Goal: Information Seeking & Learning: Check status

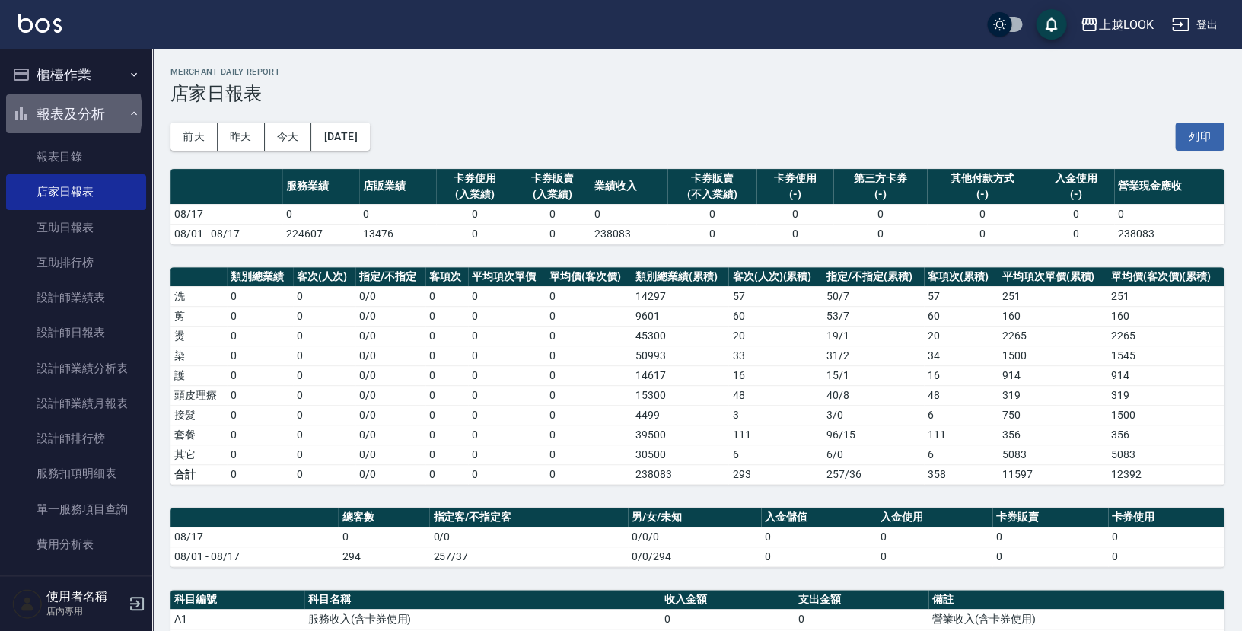
click at [50, 113] on button "報表及分析" at bounding box center [76, 114] width 140 height 40
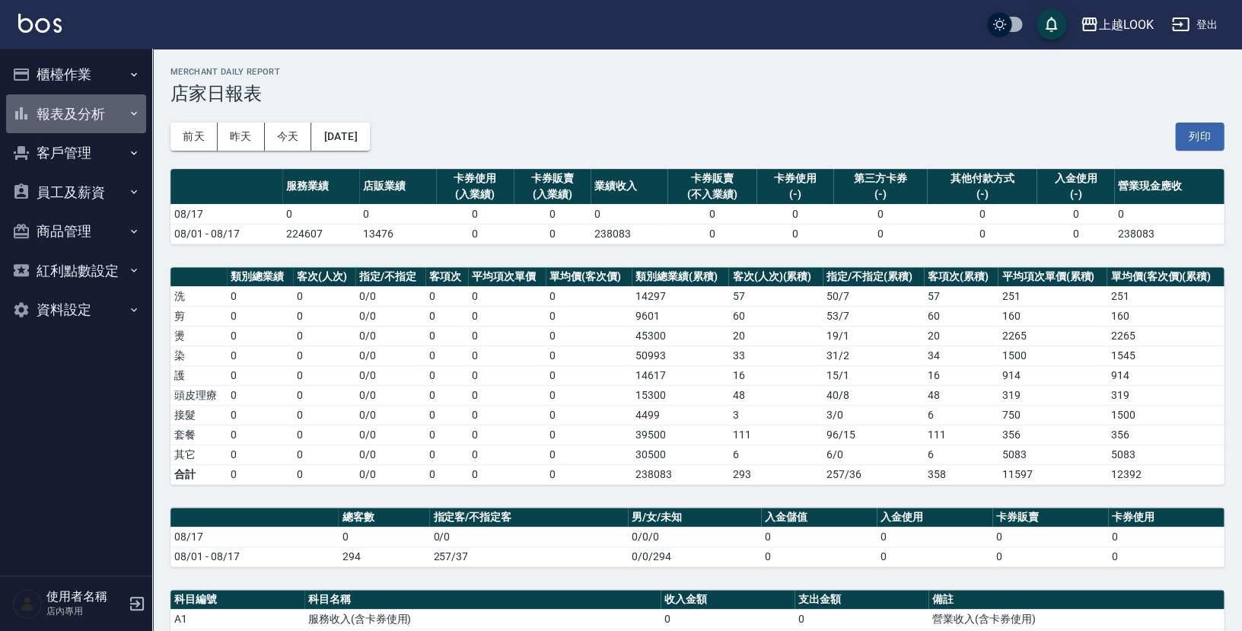
click at [54, 110] on button "報表及分析" at bounding box center [76, 114] width 140 height 40
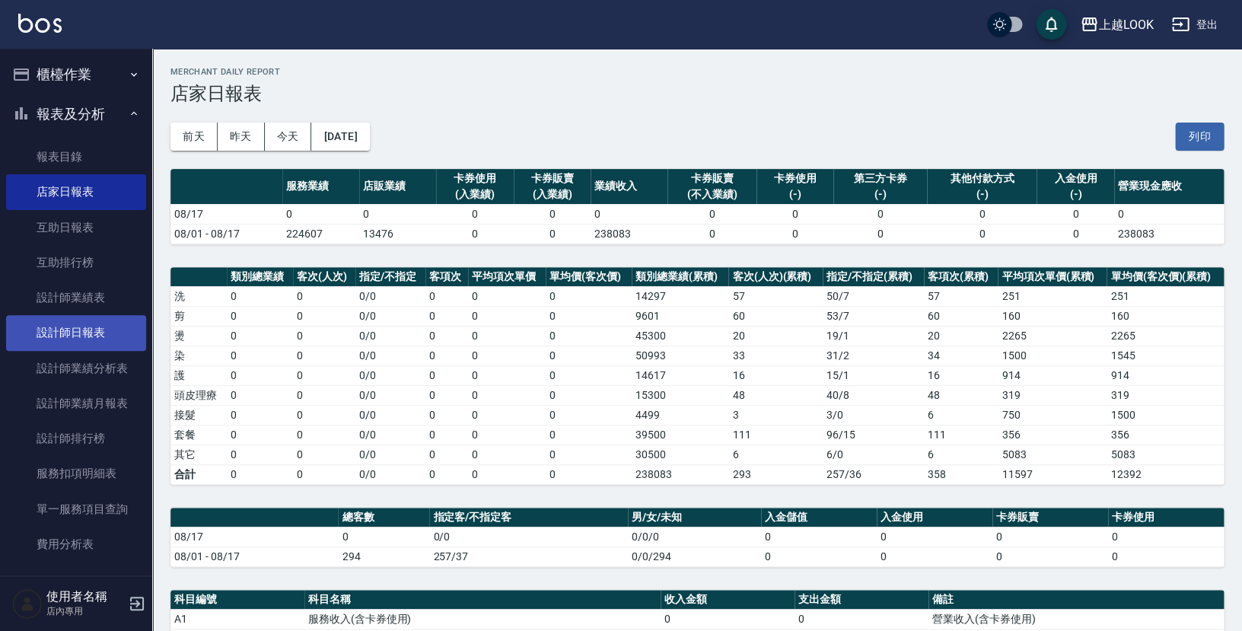
click at [96, 332] on link "設計師日報表" at bounding box center [76, 332] width 140 height 35
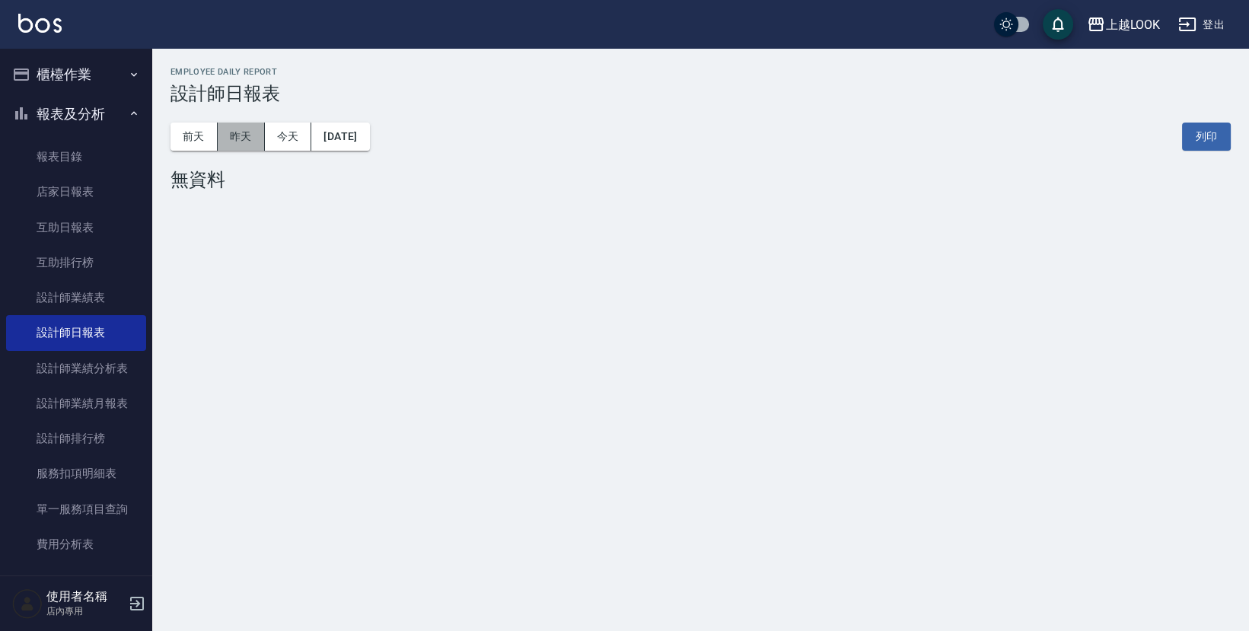
click at [231, 123] on button "昨天" at bounding box center [241, 137] width 47 height 28
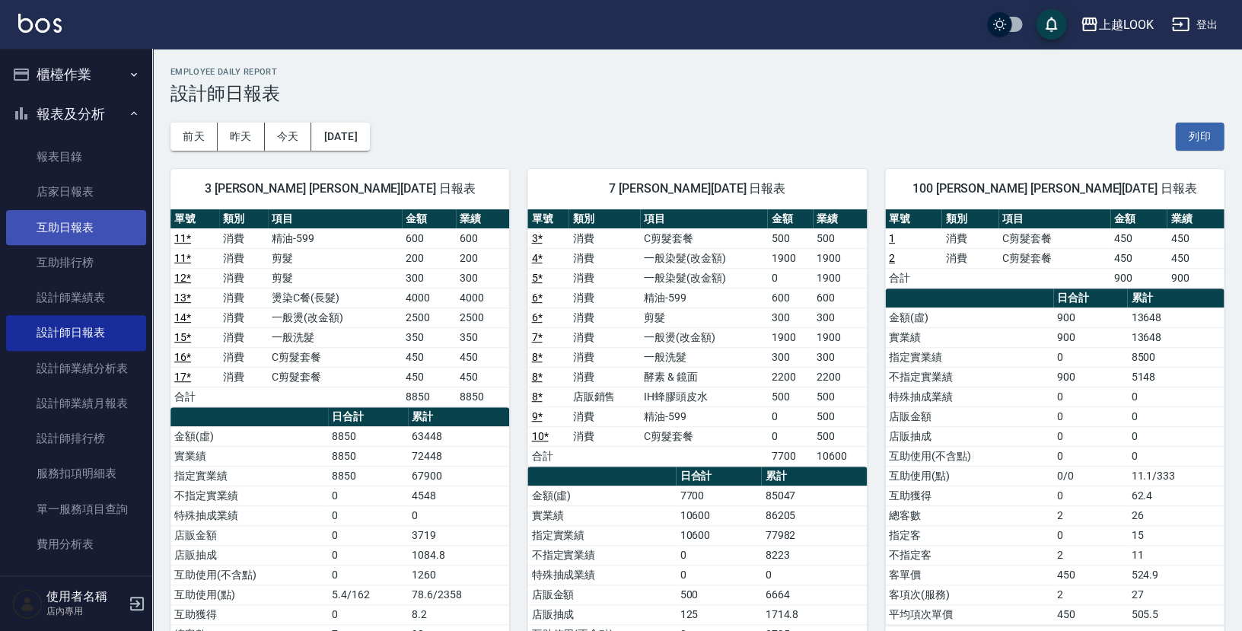
click at [63, 223] on link "互助日報表" at bounding box center [76, 227] width 140 height 35
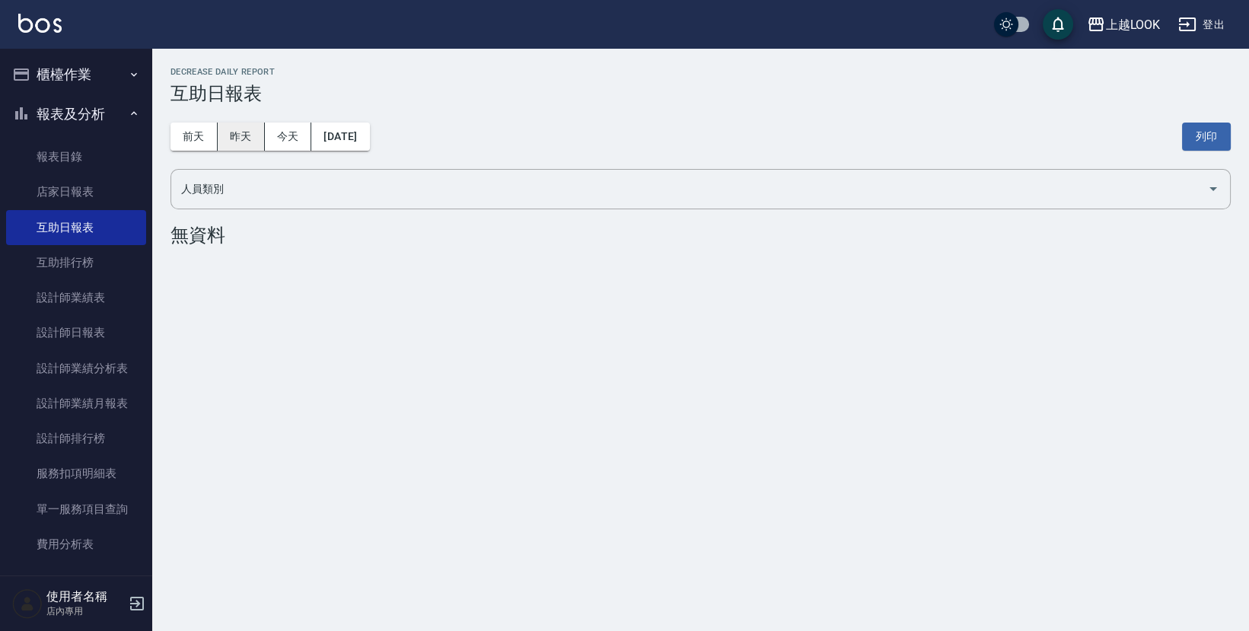
click at [243, 126] on button "昨天" at bounding box center [241, 137] width 47 height 28
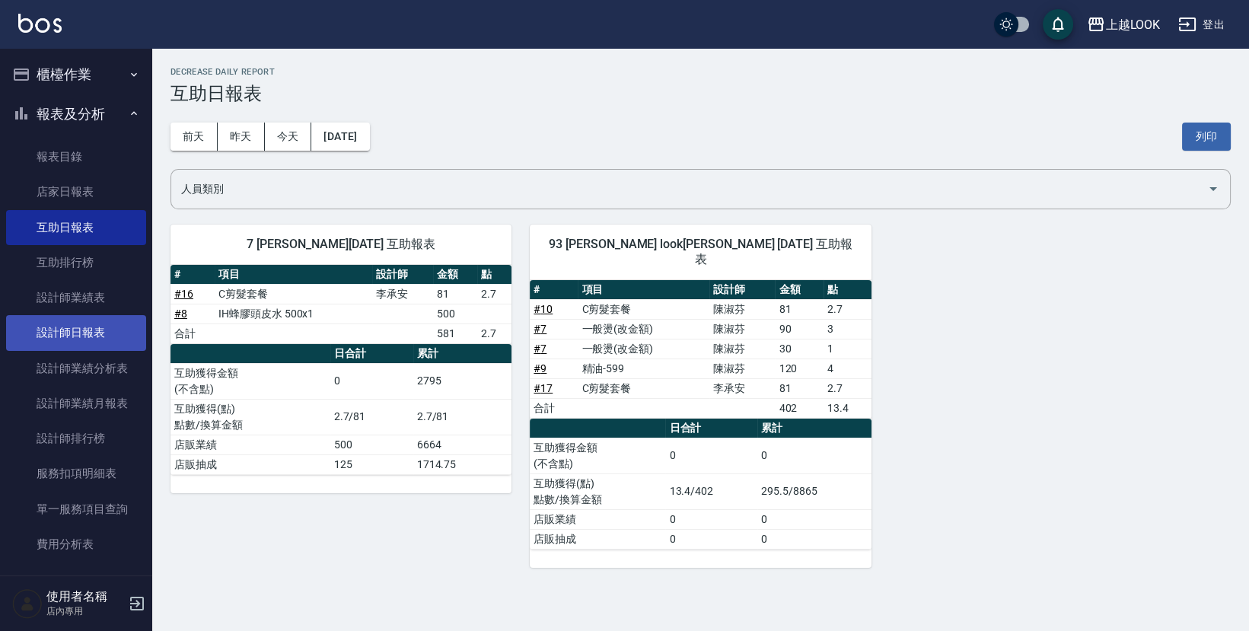
click at [30, 318] on link "設計師日報表" at bounding box center [76, 332] width 140 height 35
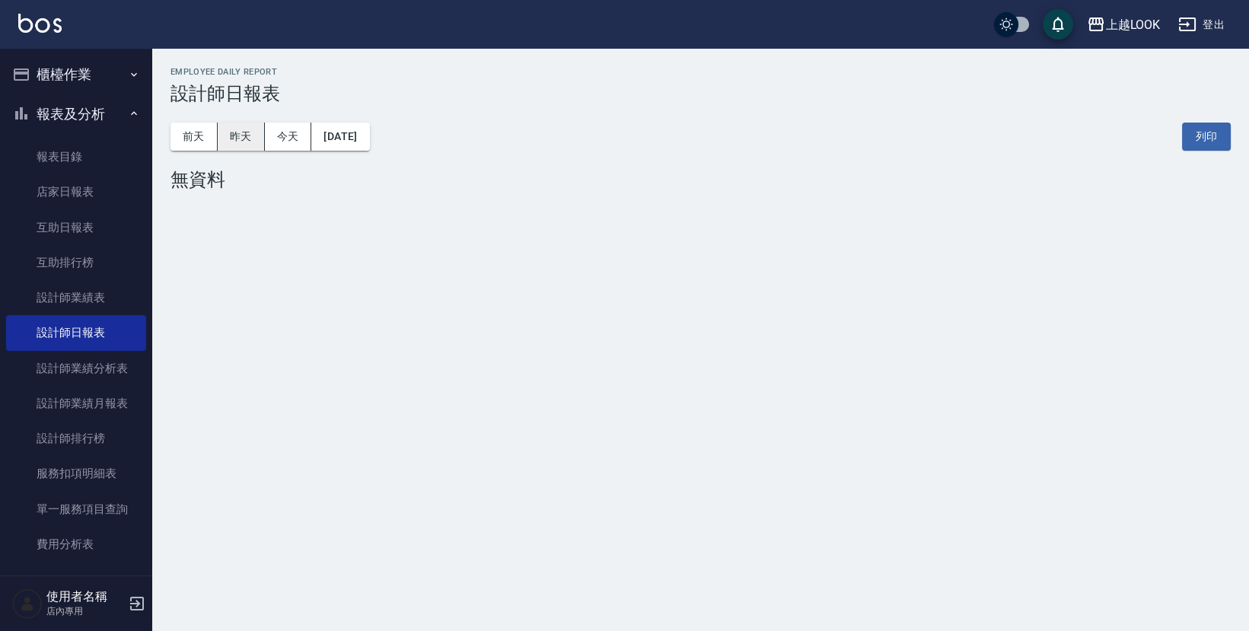
click at [238, 132] on button "昨天" at bounding box center [241, 137] width 47 height 28
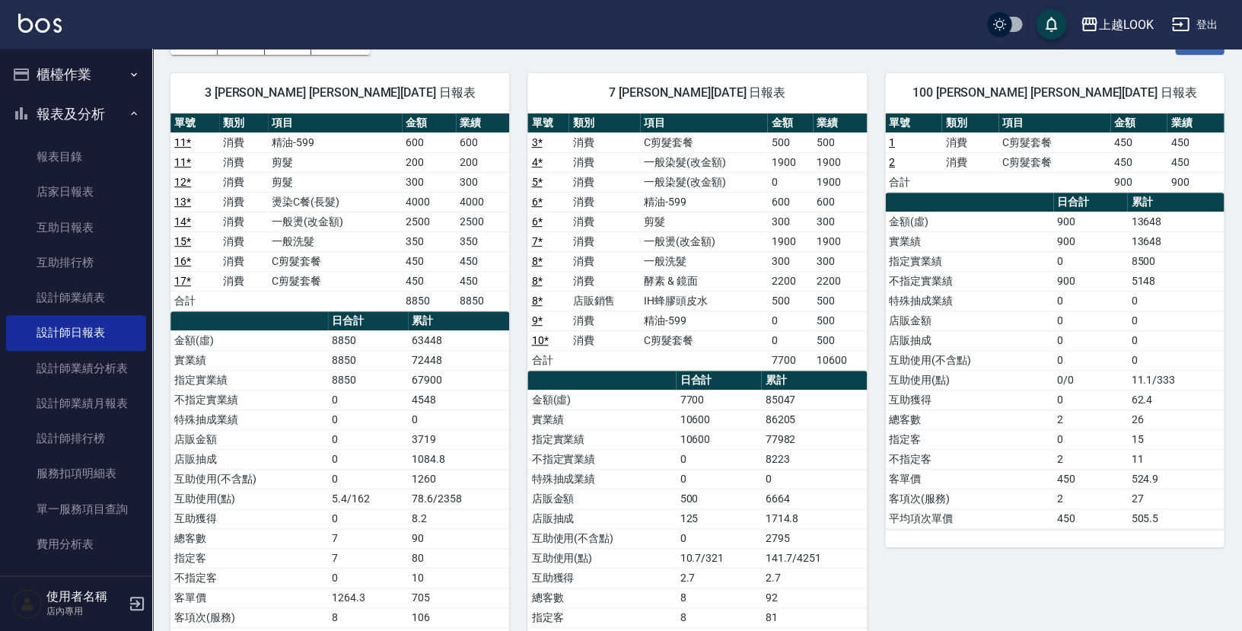
scroll to position [113, 0]
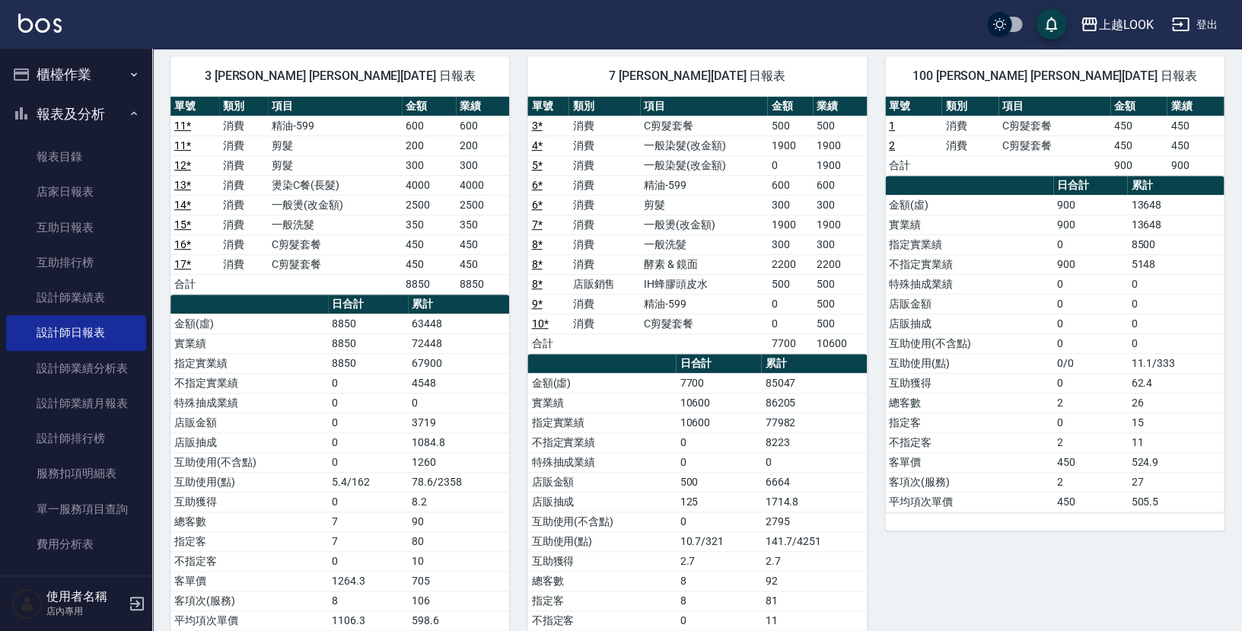
click at [40, 107] on button "報表及分析" at bounding box center [76, 114] width 140 height 40
